Goal: Check status: Check status

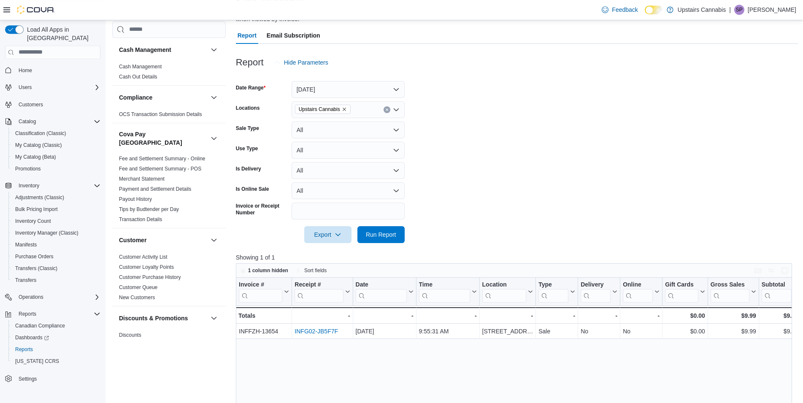
scroll to position [258, 0]
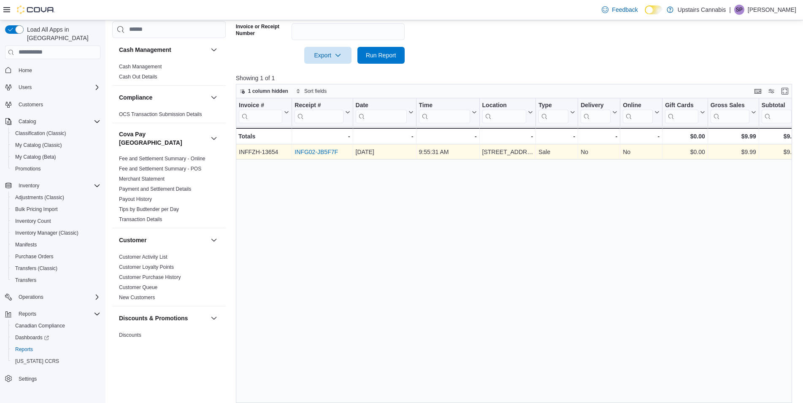
click at [324, 153] on link "INFG02-JB5F7F" at bounding box center [316, 152] width 43 height 7
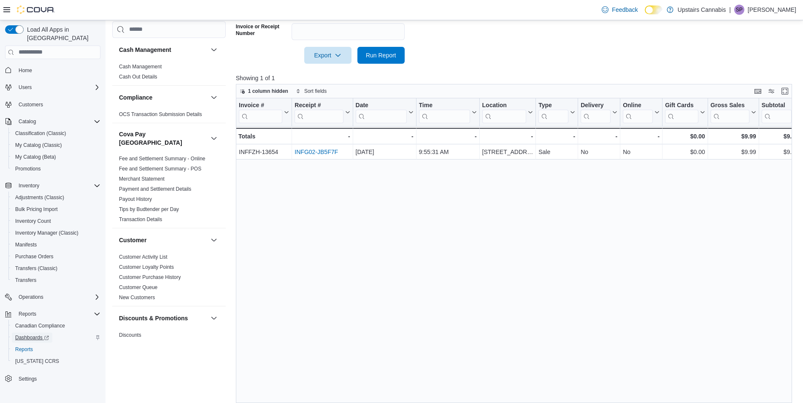
click at [30, 334] on span "Dashboards" at bounding box center [32, 337] width 34 height 7
